Goal: Task Accomplishment & Management: Complete application form

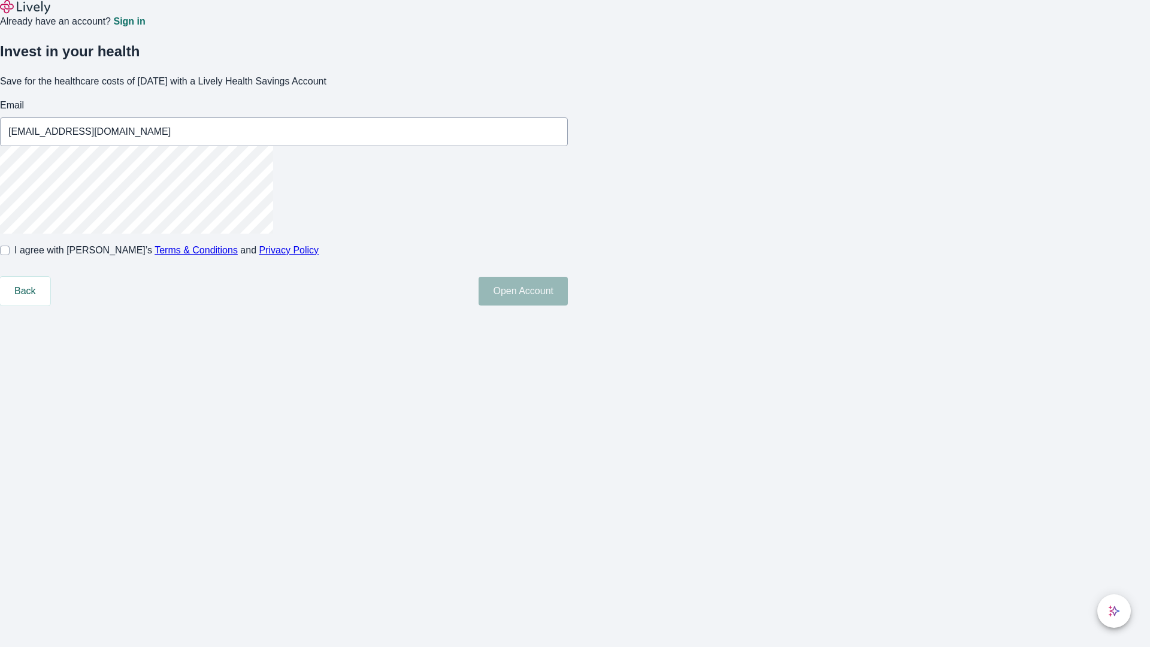
click at [10, 255] on input "I agree with Lively’s Terms & Conditions and Privacy Policy" at bounding box center [5, 250] width 10 height 10
checkbox input "true"
click at [568, 305] on button "Open Account" at bounding box center [522, 291] width 89 height 29
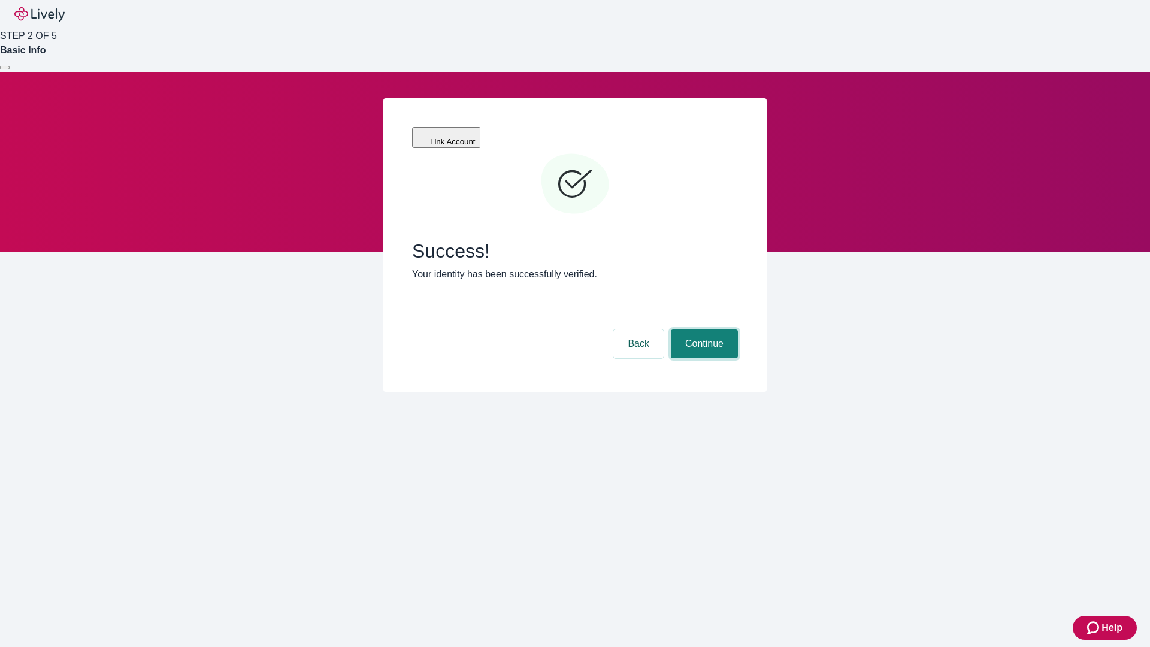
click at [702, 329] on button "Continue" at bounding box center [704, 343] width 67 height 29
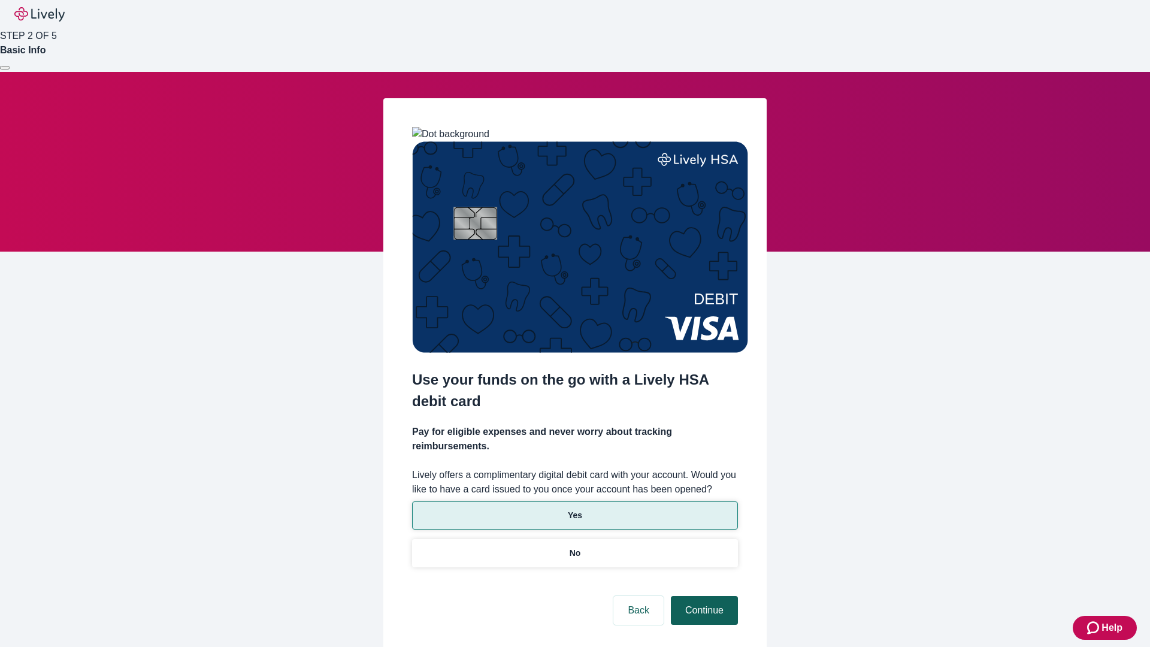
click at [574, 509] on p "Yes" at bounding box center [575, 515] width 14 height 13
click at [702, 596] on button "Continue" at bounding box center [704, 610] width 67 height 29
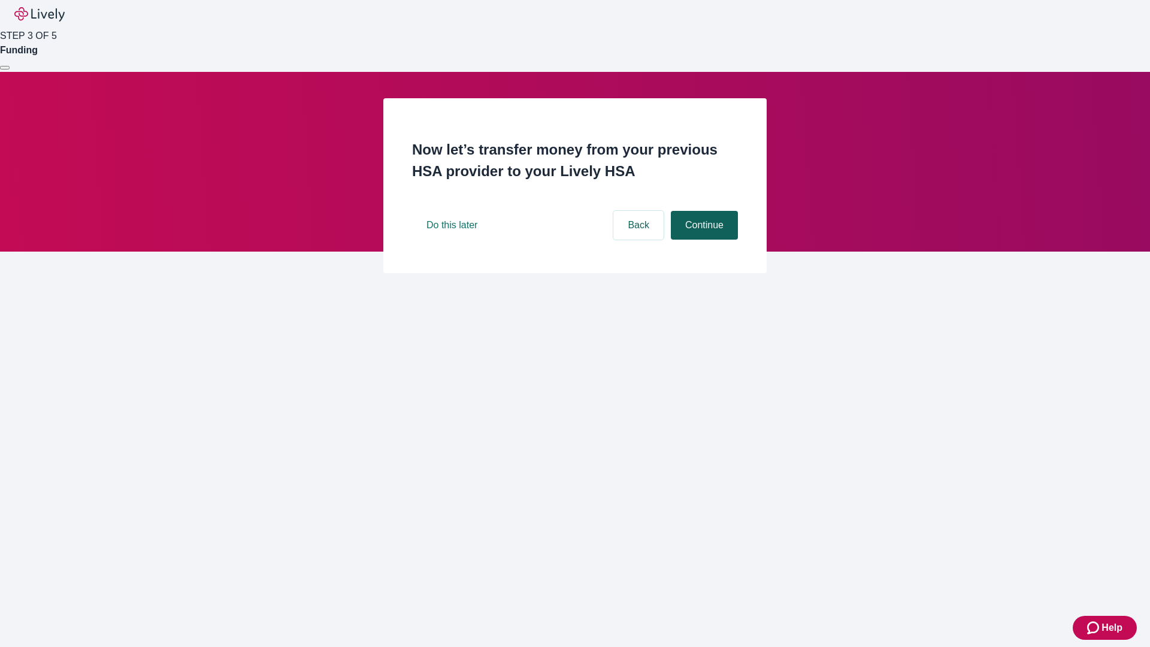
click at [702, 239] on button "Continue" at bounding box center [704, 225] width 67 height 29
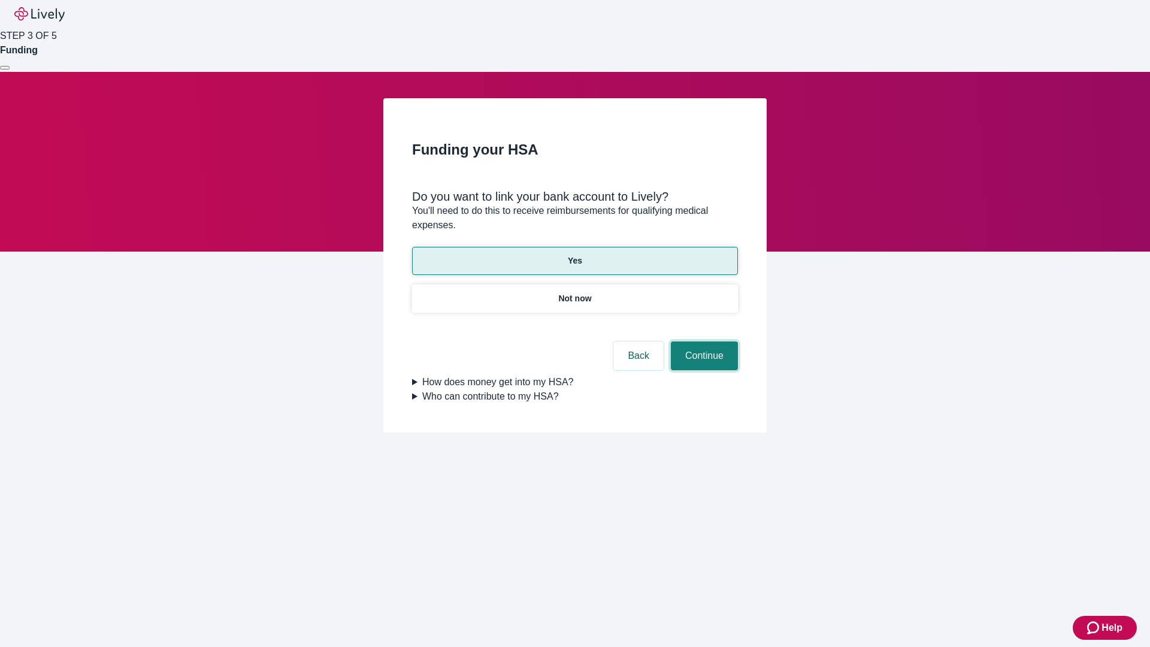
click at [702, 341] on button "Continue" at bounding box center [704, 355] width 67 height 29
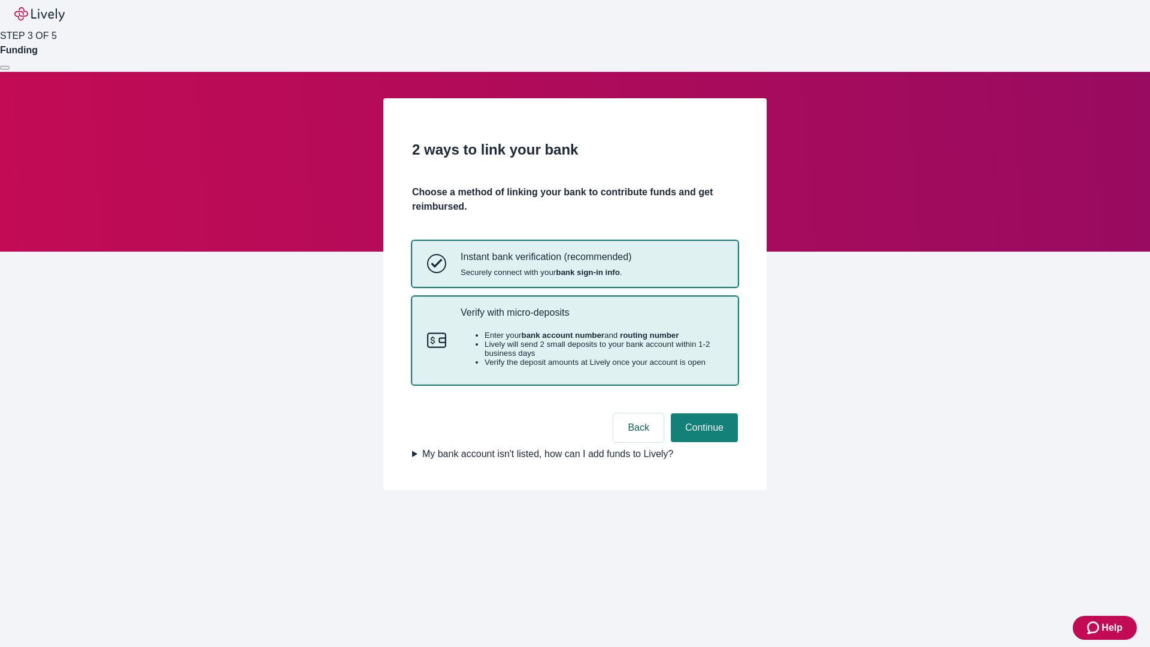
click at [591, 318] on p "Verify with micro-deposits" at bounding box center [591, 312] width 262 height 11
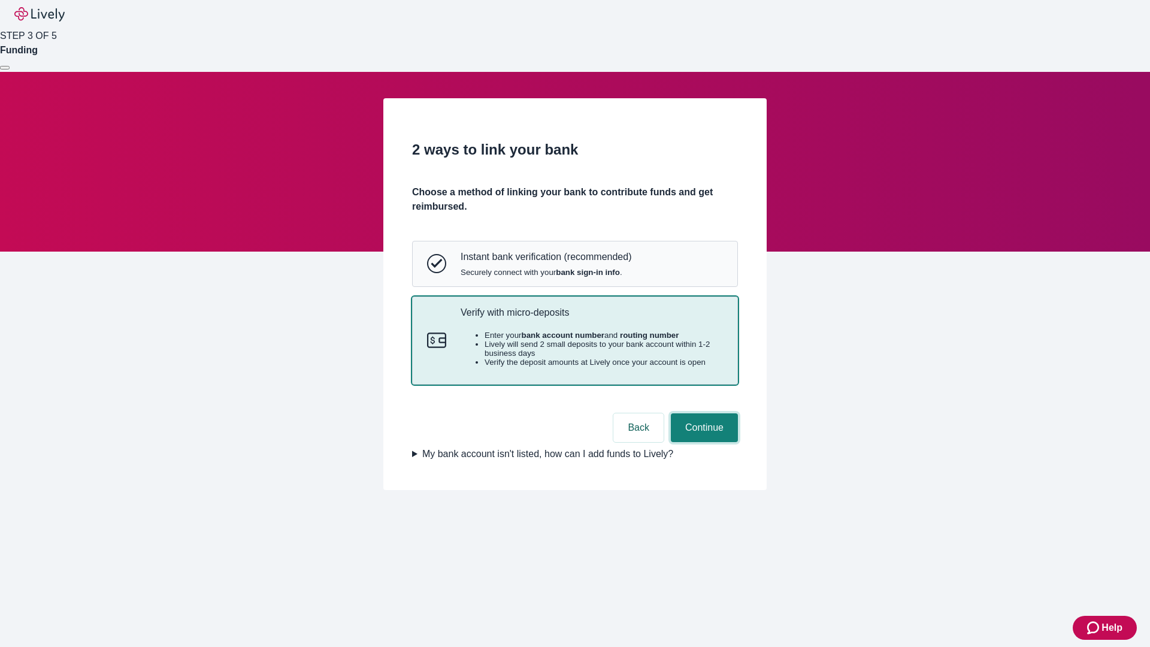
click at [702, 442] on button "Continue" at bounding box center [704, 427] width 67 height 29
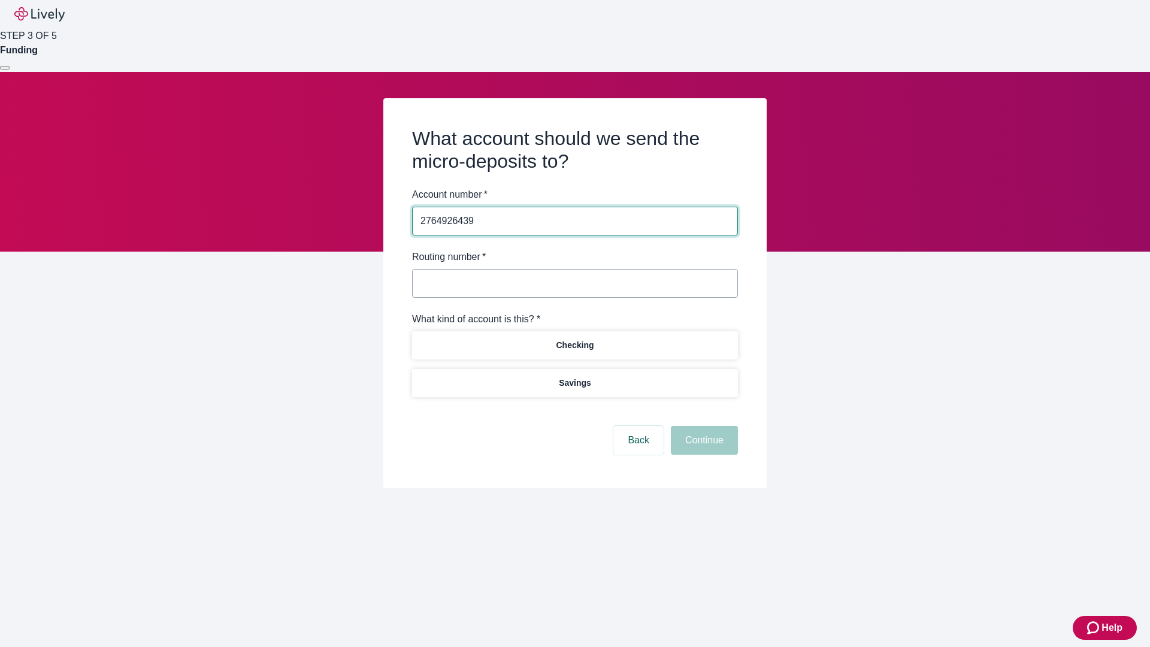
type input "2764926439"
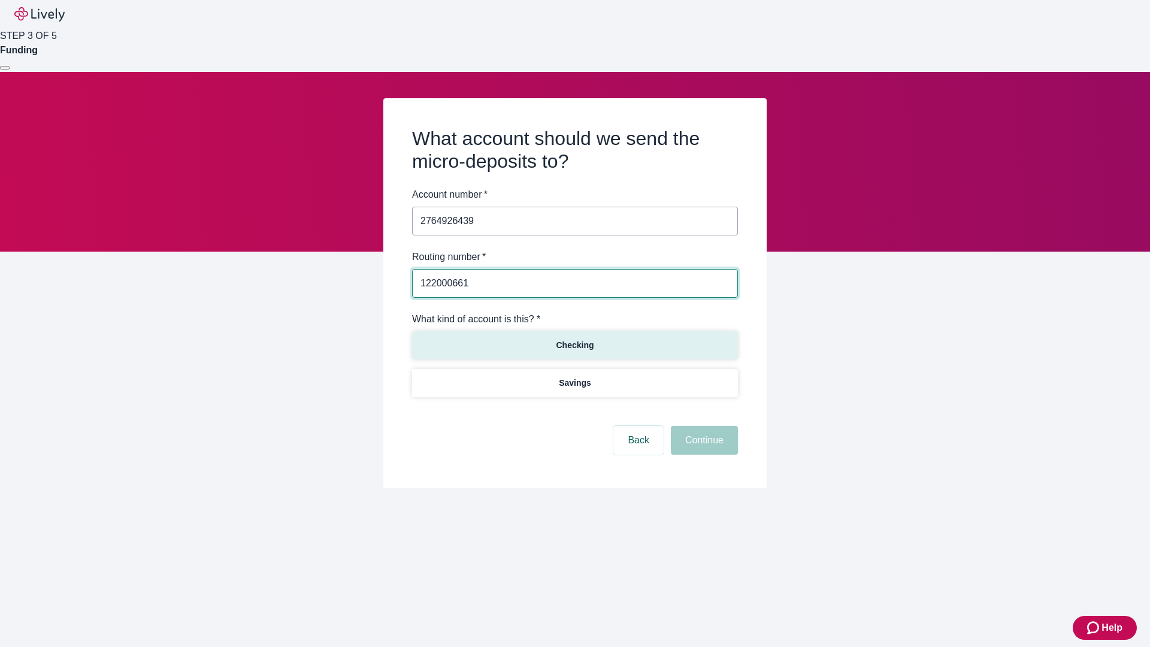
type input "122000661"
click at [574, 344] on p "Checking" at bounding box center [575, 345] width 38 height 13
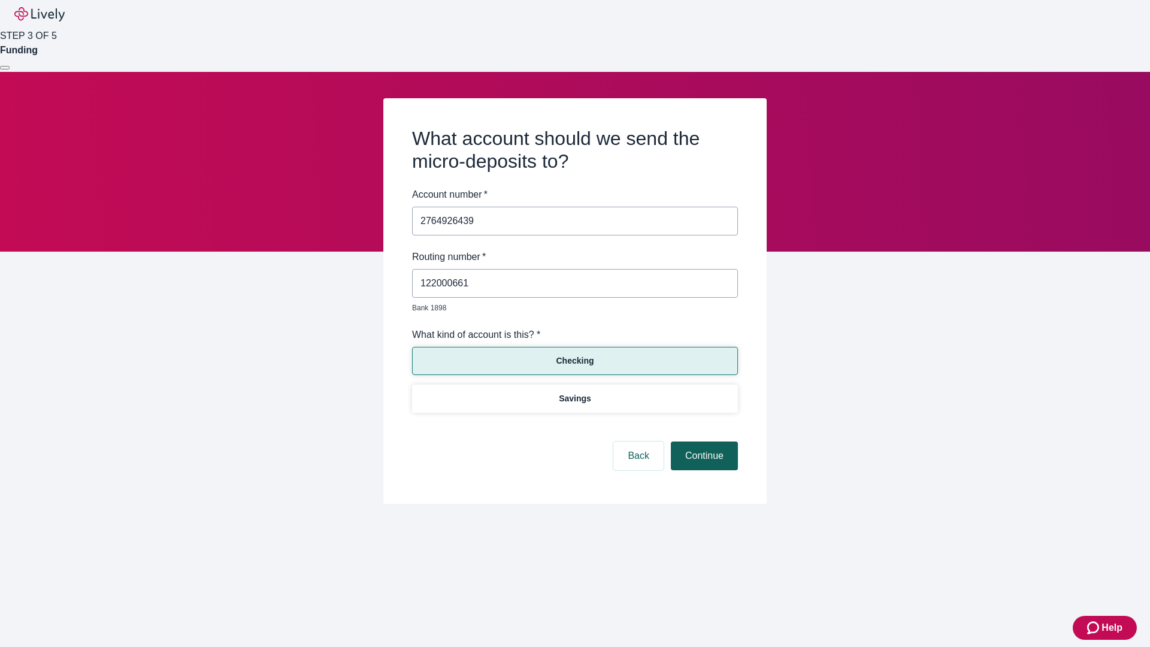
click at [702, 442] on button "Continue" at bounding box center [704, 455] width 67 height 29
